Goal: Check status: Check status

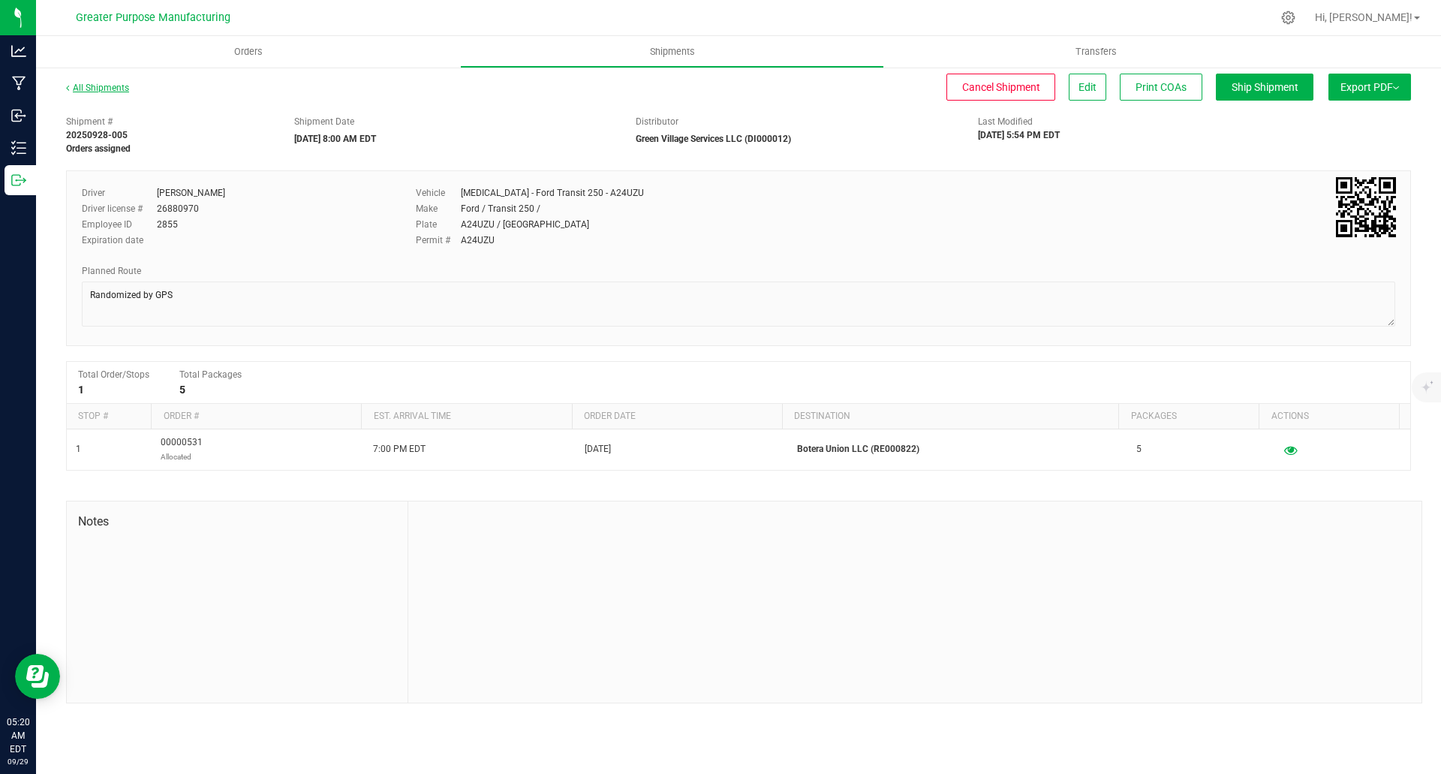
drag, startPoint x: 0, startPoint y: 0, endPoint x: 86, endPoint y: 92, distance: 125.8
click at [86, 92] on link "All Shipments" at bounding box center [97, 88] width 63 height 11
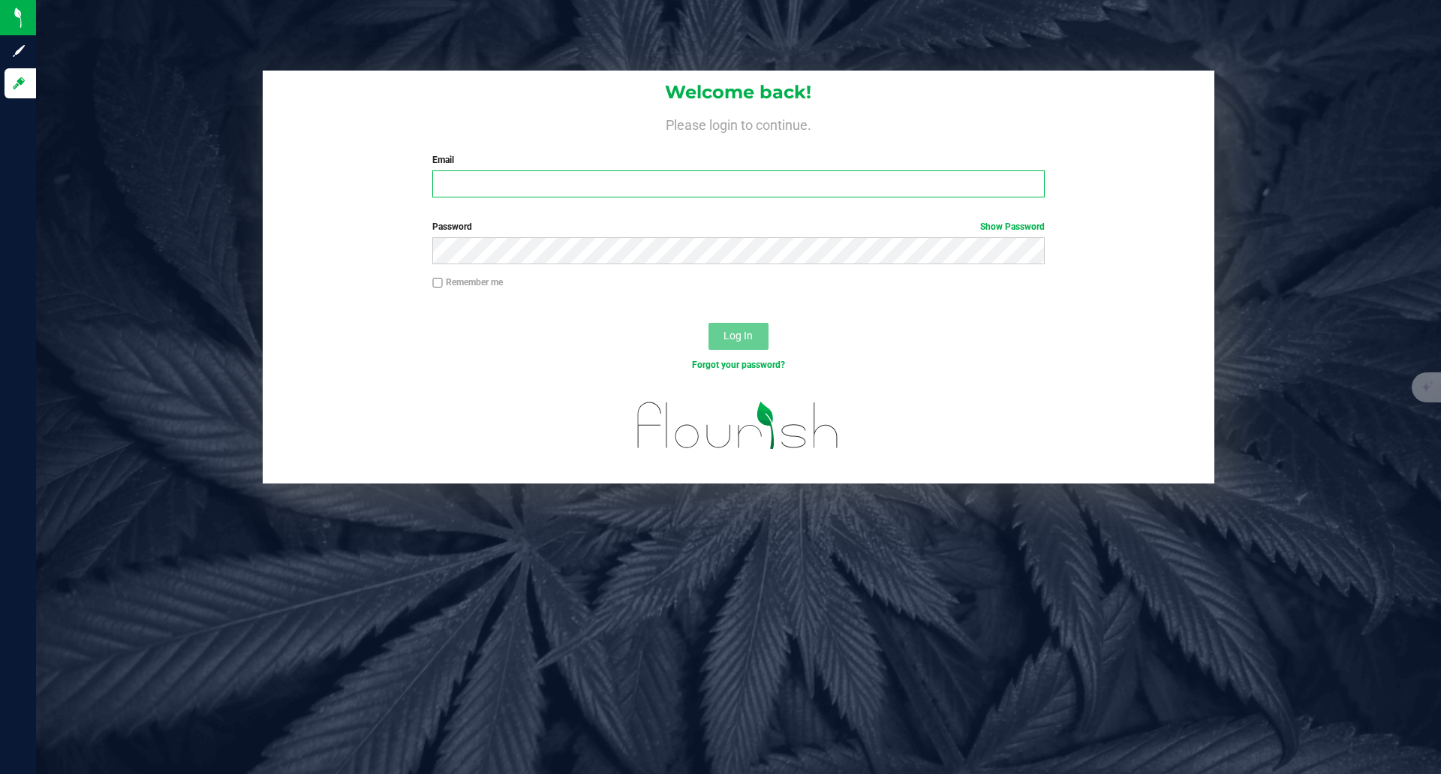
type input "[EMAIL_ADDRESS][DOMAIN_NAME]"
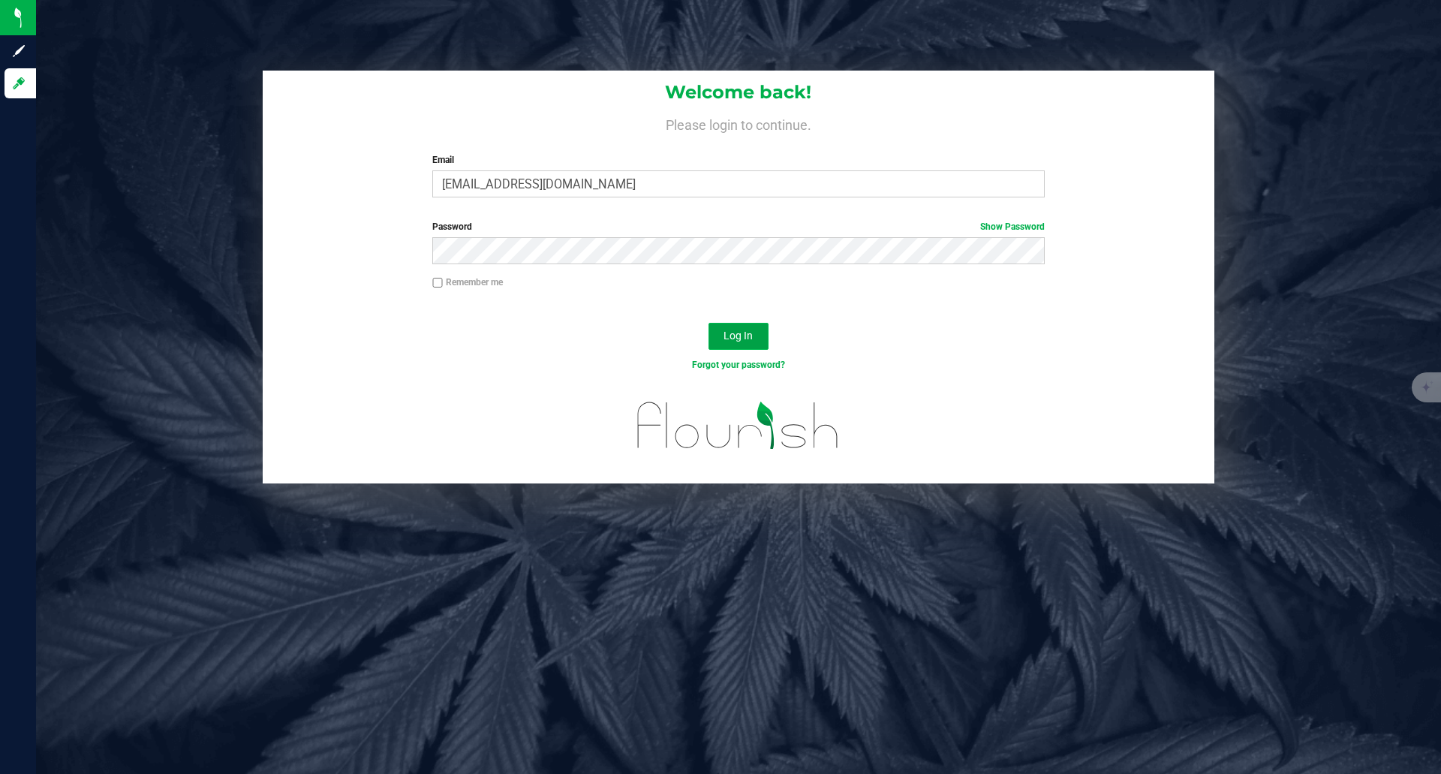
click at [750, 336] on span "Log In" at bounding box center [737, 335] width 29 height 12
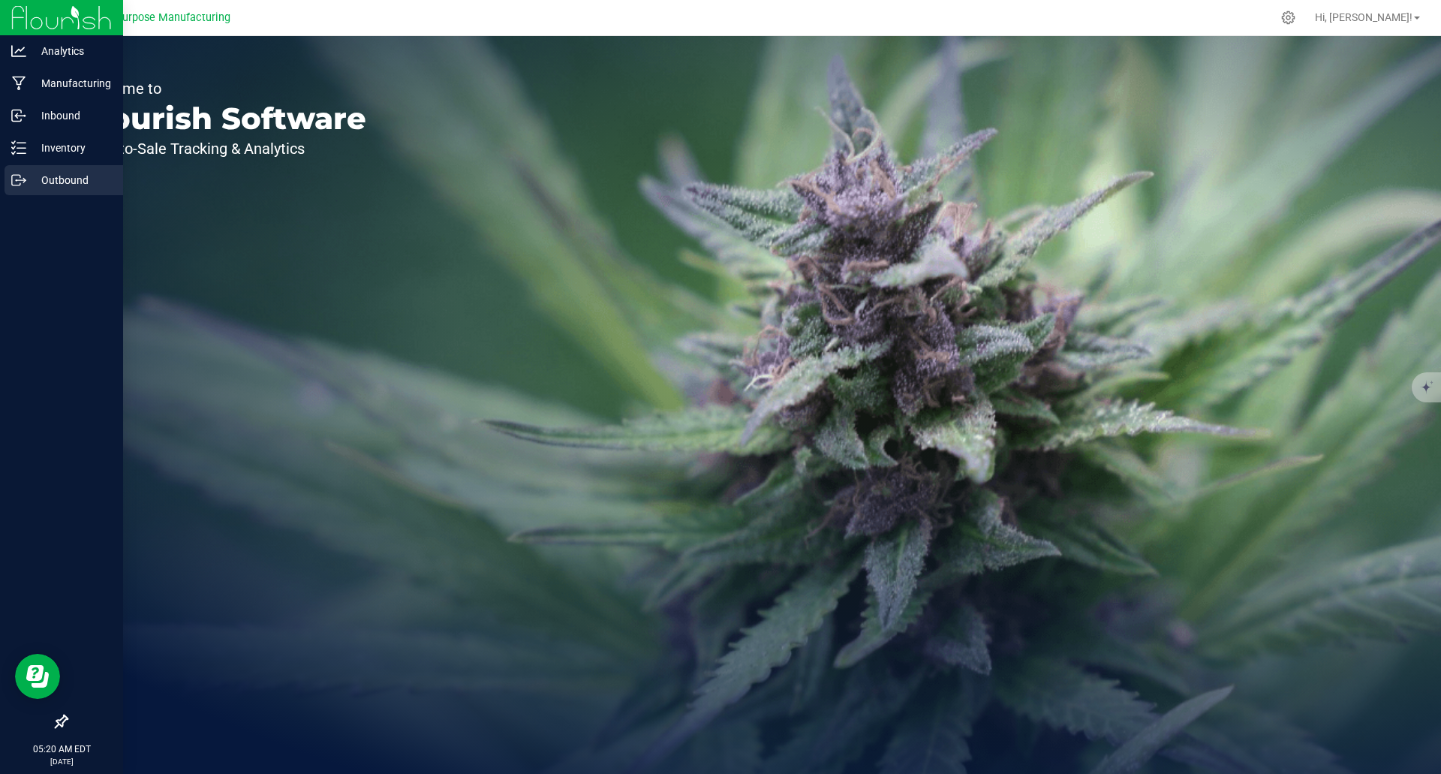
click at [53, 177] on p "Outbound" at bounding box center [71, 180] width 90 height 18
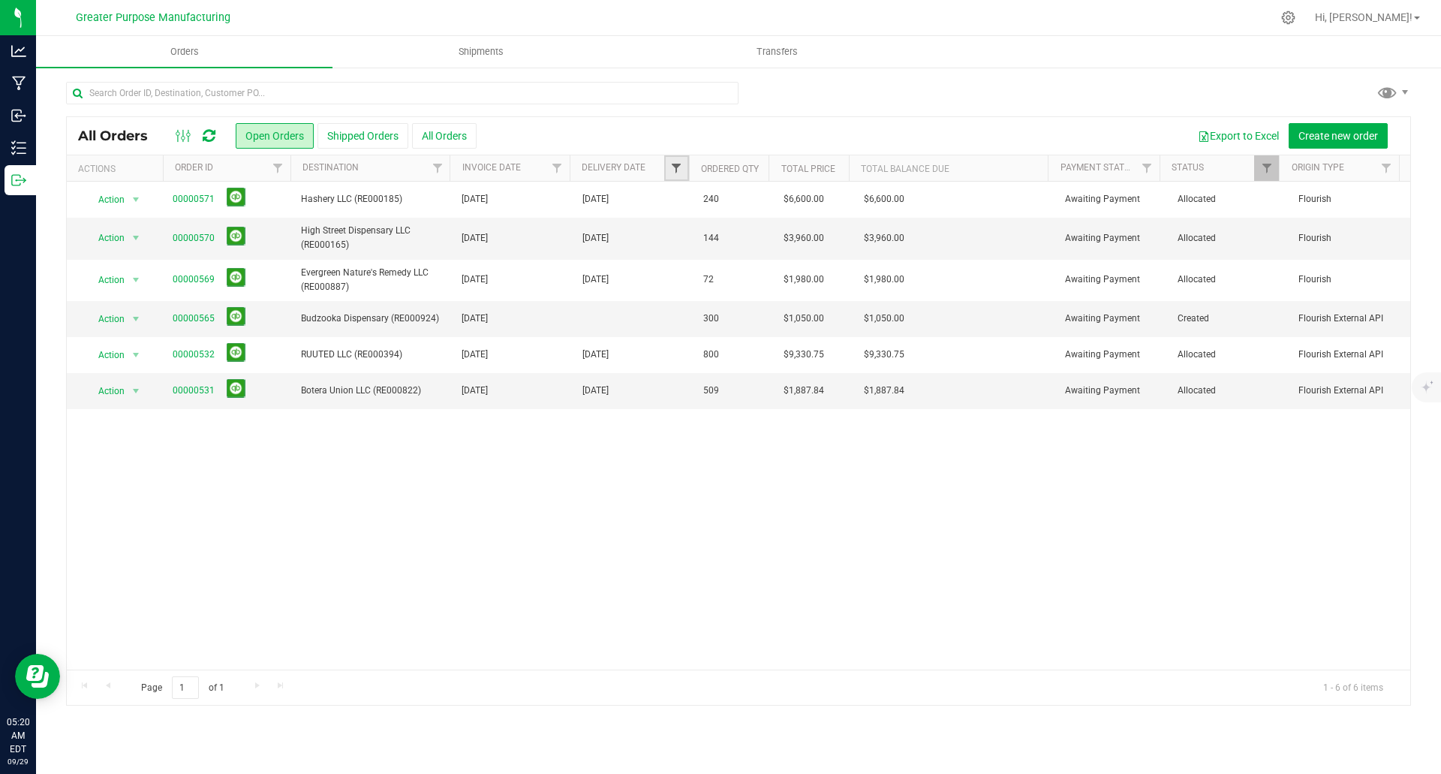
click at [681, 166] on span "Filter" at bounding box center [676, 168] width 12 height 12
click at [813, 262] on span "select" at bounding box center [816, 259] width 12 height 12
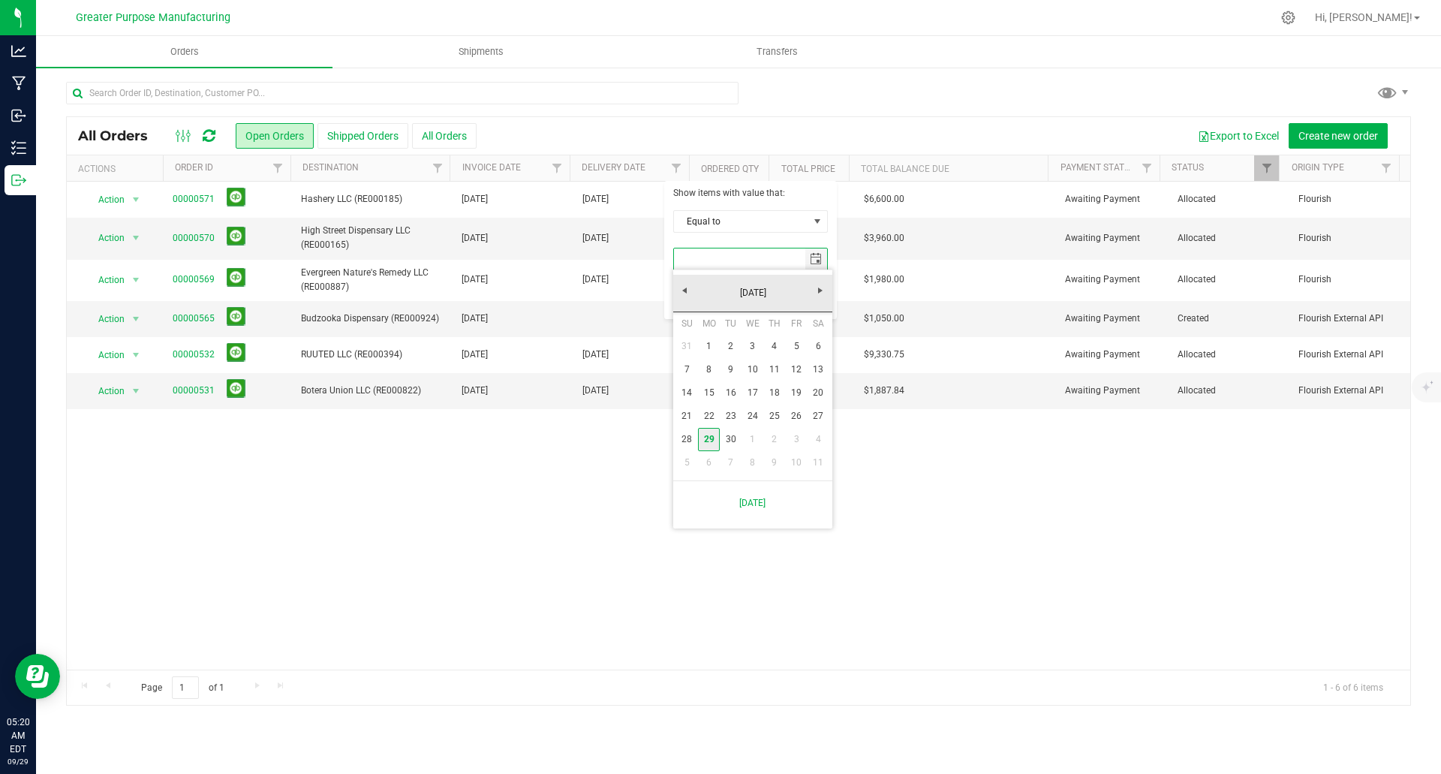
click at [703, 440] on link "29" at bounding box center [709, 439] width 22 height 23
type input "[DATE]"
click at [715, 302] on button "Filter" at bounding box center [709, 297] width 72 height 33
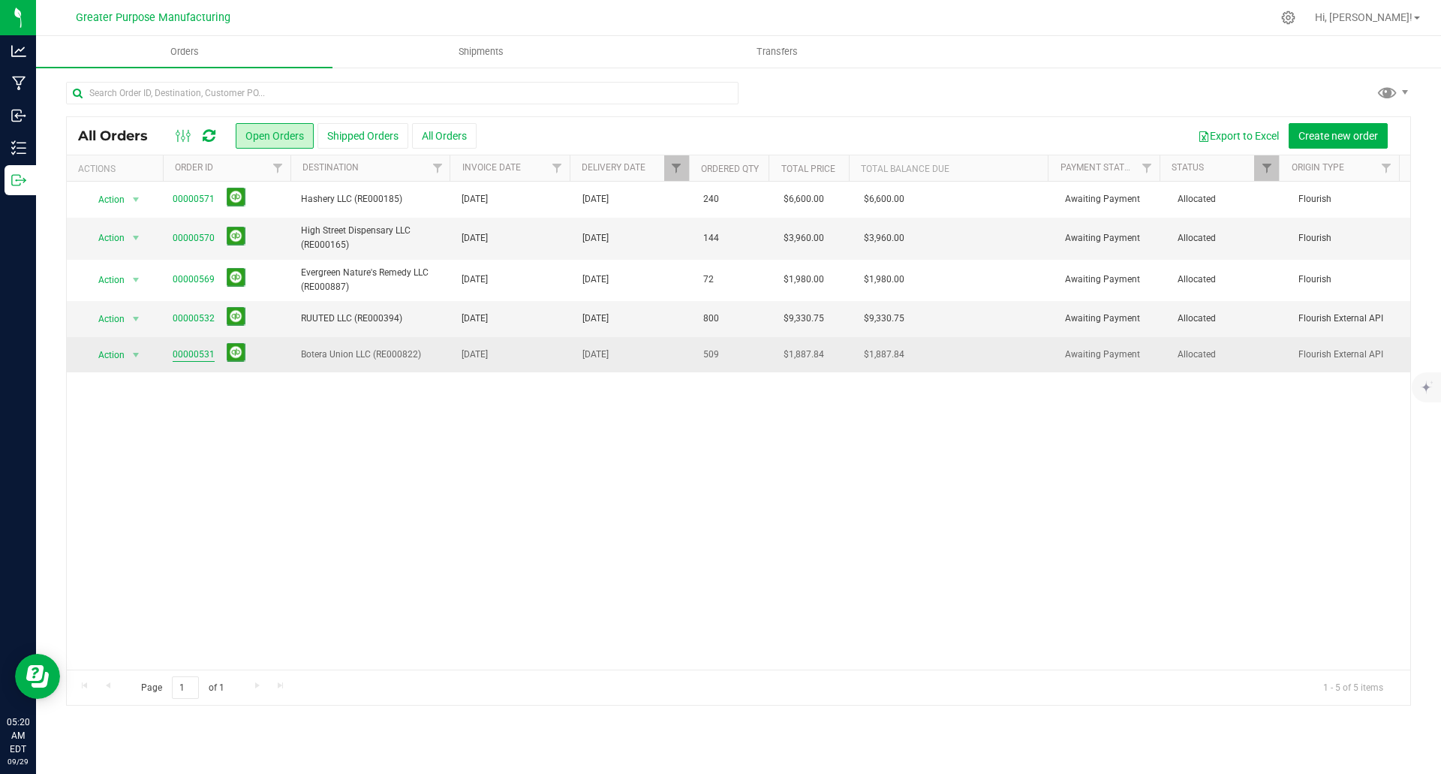
click at [197, 353] on link "00000531" at bounding box center [194, 354] width 42 height 14
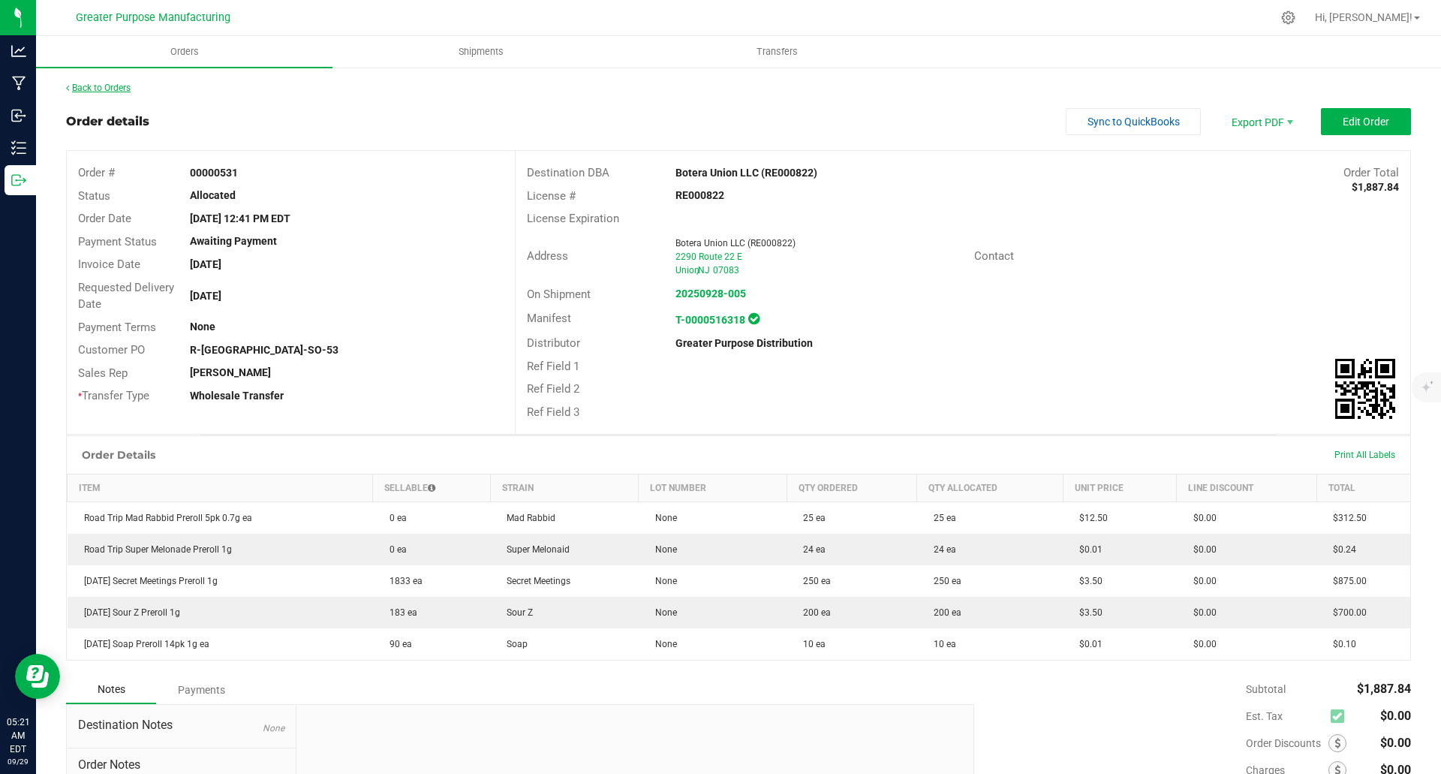
click at [102, 87] on link "Back to Orders" at bounding box center [98, 88] width 65 height 11
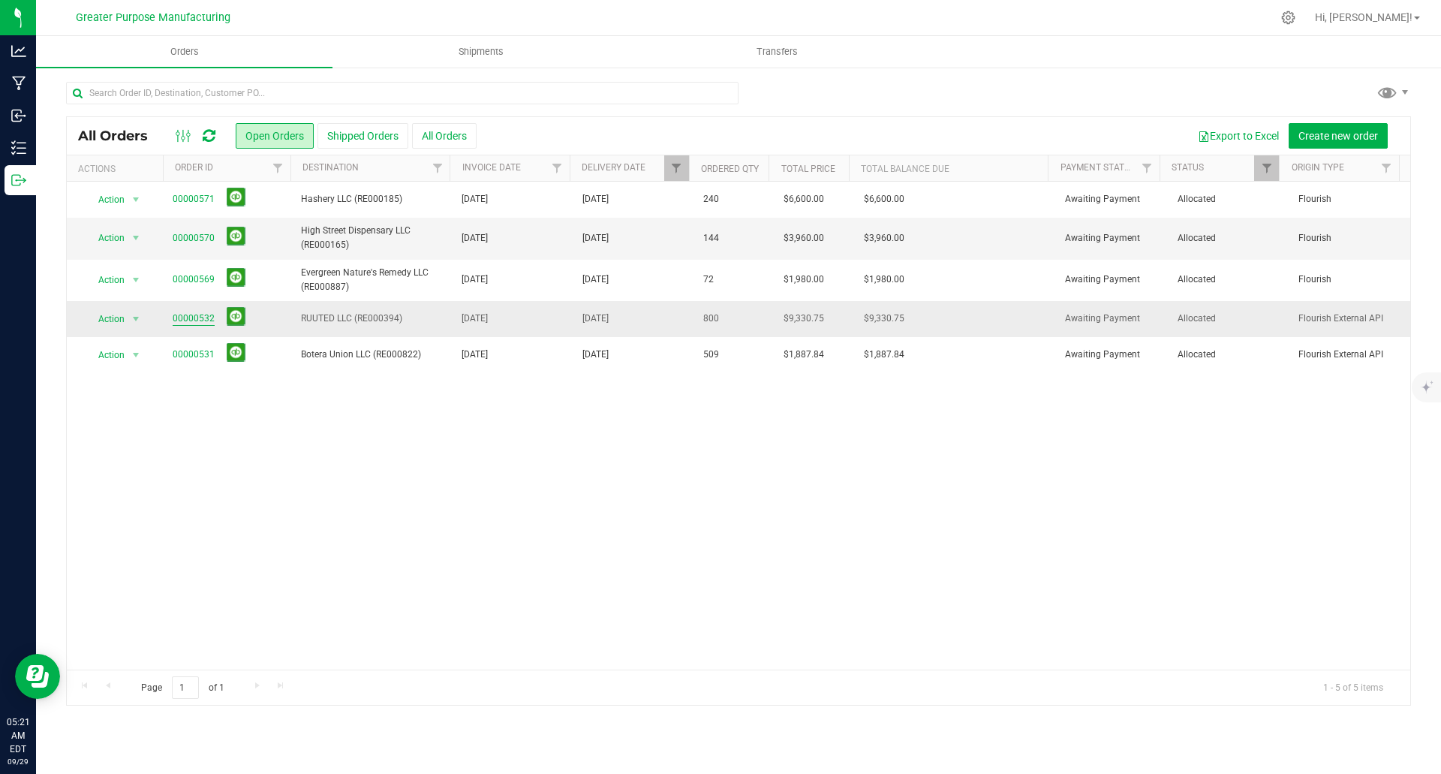
click at [194, 318] on link "00000532" at bounding box center [194, 318] width 42 height 14
